Goal: Complete application form

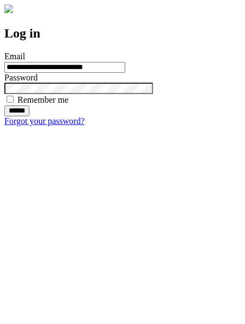
type input "**********"
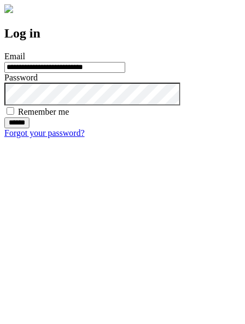
click at [29, 128] on input "******" at bounding box center [16, 123] width 25 height 11
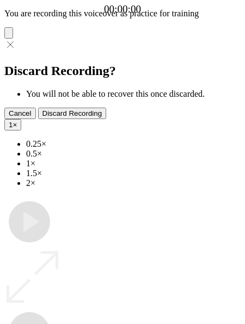
type input "**********"
